Goal: Book appointment/travel/reservation

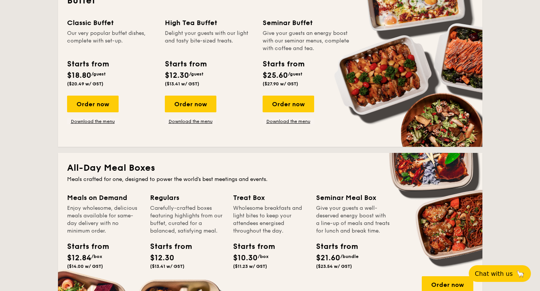
scroll to position [323, 0]
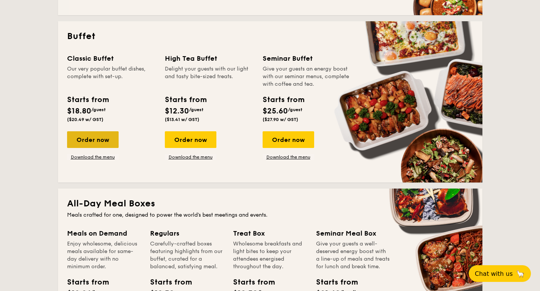
click at [94, 140] on div "Order now" at bounding box center [93, 139] width 52 height 17
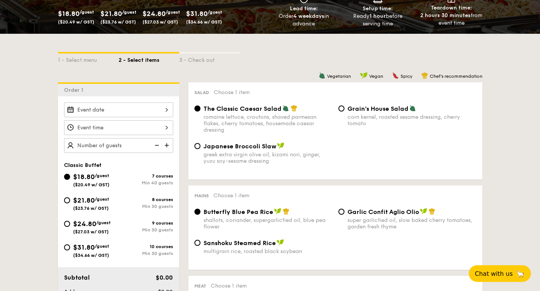
scroll to position [203, 0]
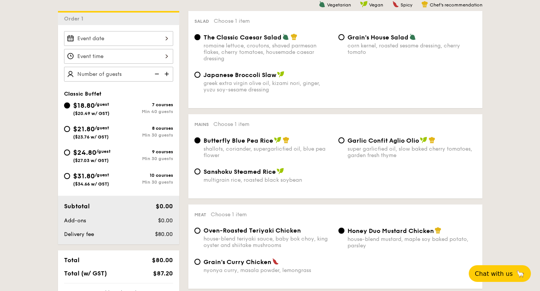
click at [152, 37] on div "2025 Aug 27 August 2025 Mon Tue Wed Thu Fri Sat Sun 1 2 3 4 5 6 7 8 9 10 11 12 …" at bounding box center [118, 38] width 109 height 15
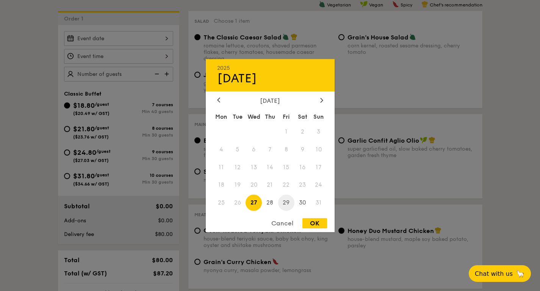
click at [287, 201] on span "29" at bounding box center [286, 203] width 16 height 16
drag, startPoint x: 320, startPoint y: 221, endPoint x: 251, endPoint y: 181, distance: 80.5
click at [320, 221] on div "OK" at bounding box center [315, 223] width 25 height 10
type input "Aug 29, 2025"
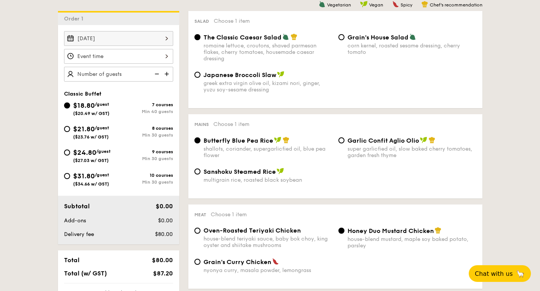
click at [122, 56] on div at bounding box center [118, 56] width 109 height 15
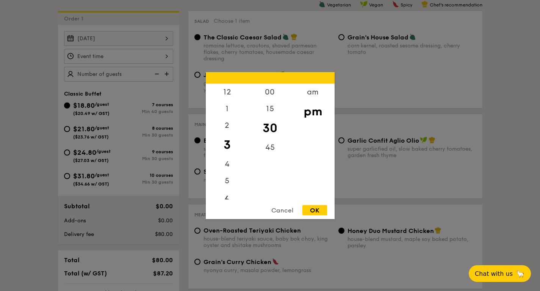
click at [230, 196] on div "6" at bounding box center [227, 200] width 43 height 22
click at [272, 121] on div "30" at bounding box center [270, 128] width 43 height 22
click at [272, 90] on div "00" at bounding box center [270, 94] width 43 height 22
click at [322, 211] on div "OK" at bounding box center [315, 210] width 25 height 10
type input "6:00PM"
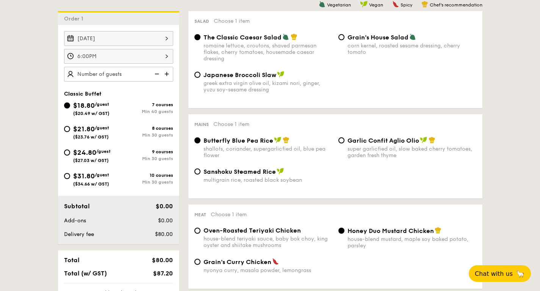
click at [166, 74] on img at bounding box center [167, 74] width 11 height 14
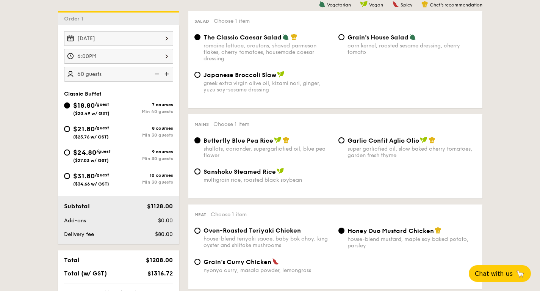
click at [159, 73] on img at bounding box center [156, 74] width 11 height 14
type input "40 guests"
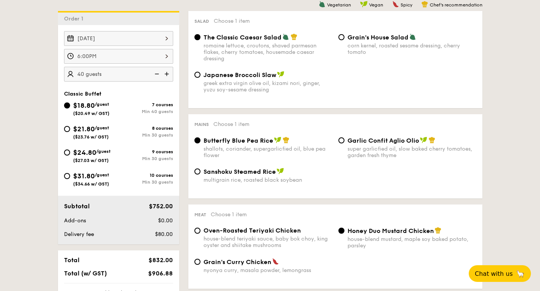
click at [159, 73] on img at bounding box center [156, 74] width 11 height 14
click at [155, 72] on img at bounding box center [156, 74] width 11 height 14
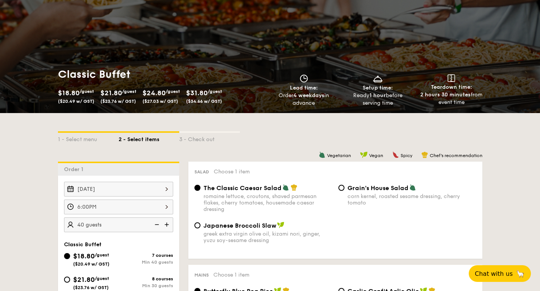
scroll to position [0, 0]
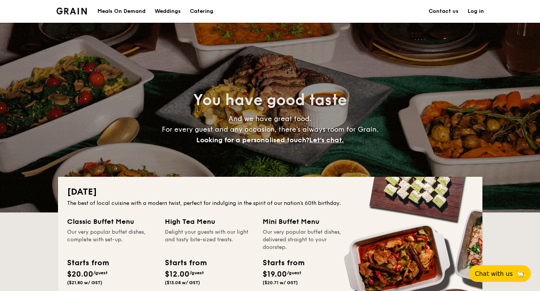
click at [450, 10] on link "Contact us" at bounding box center [444, 11] width 30 height 23
